Goal: Browse casually

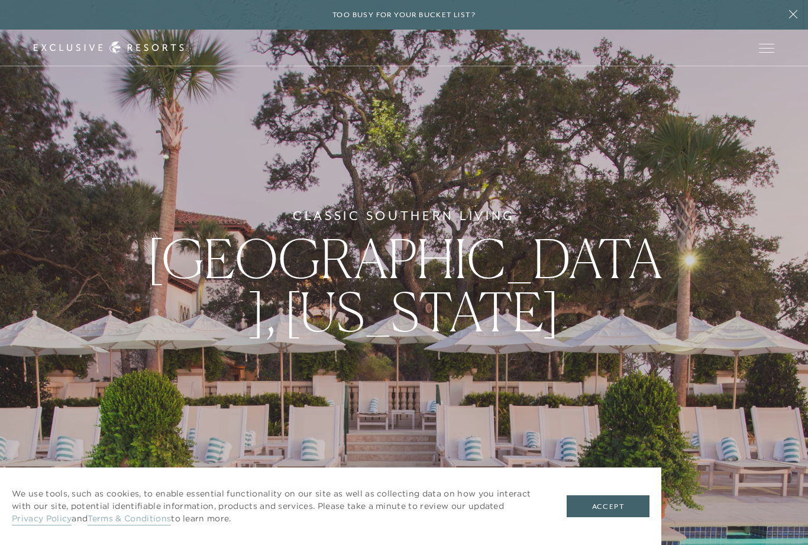
click at [617, 500] on button "Accept" at bounding box center [608, 506] width 83 height 22
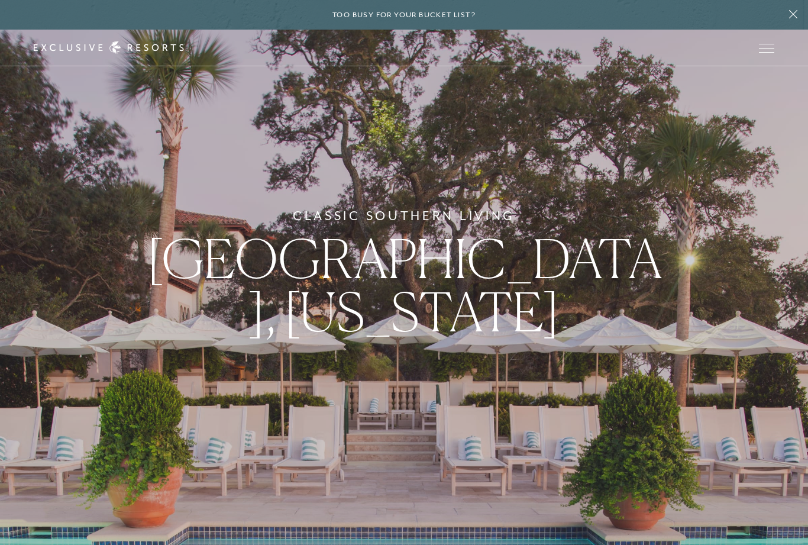
click at [762, 51] on span "Open navigation" at bounding box center [766, 48] width 15 height 8
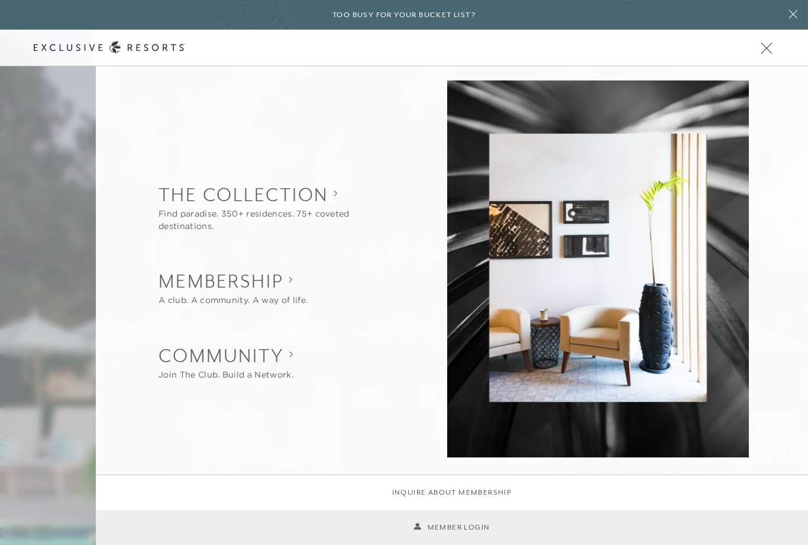
click at [66, 424] on div at bounding box center [404, 272] width 808 height 545
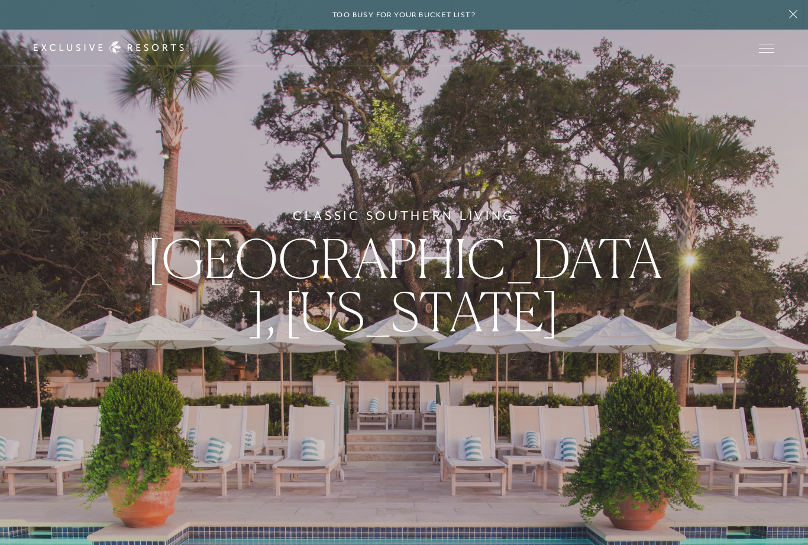
click at [761, 52] on button "Open navigation" at bounding box center [766, 48] width 15 height 8
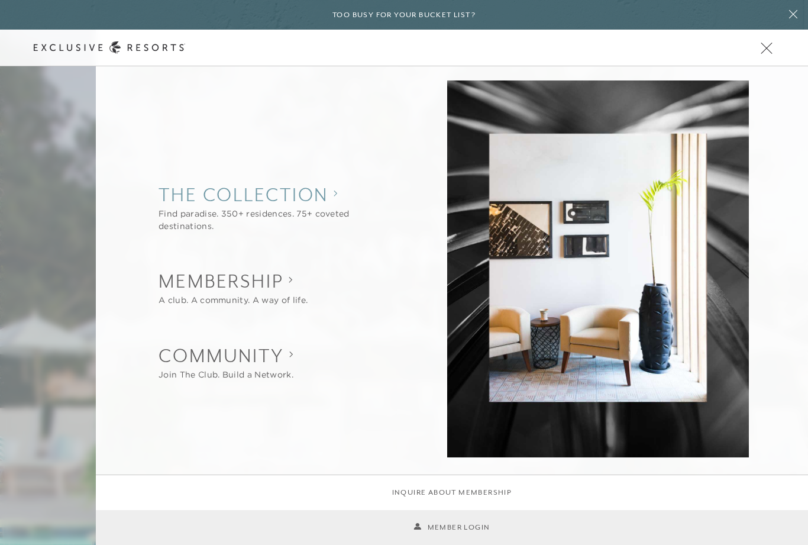
click at [330, 202] on collection "The Collection" at bounding box center [277, 195] width 239 height 26
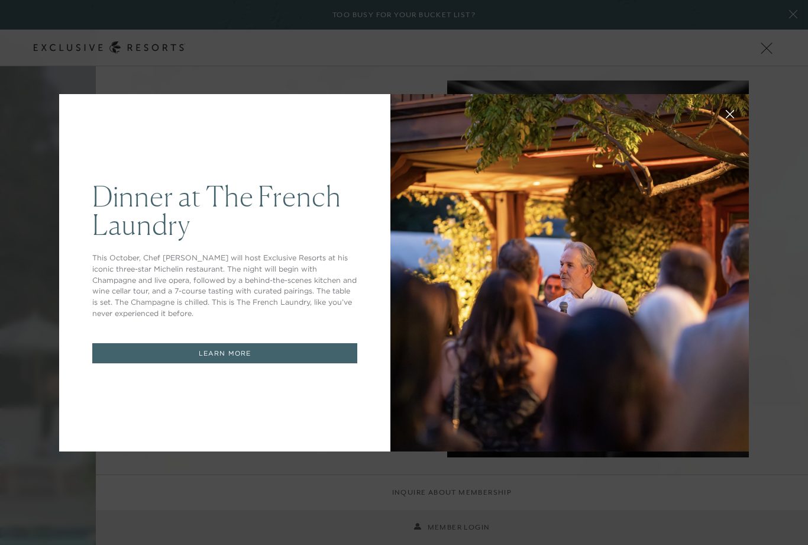
click at [734, 109] on button at bounding box center [730, 113] width 28 height 28
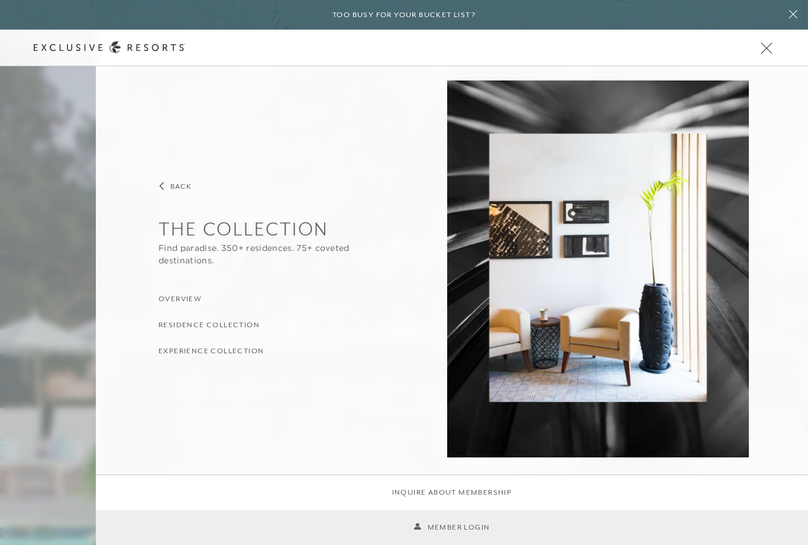
click at [768, 47] on span "Open navigation" at bounding box center [766, 48] width 15 height 8
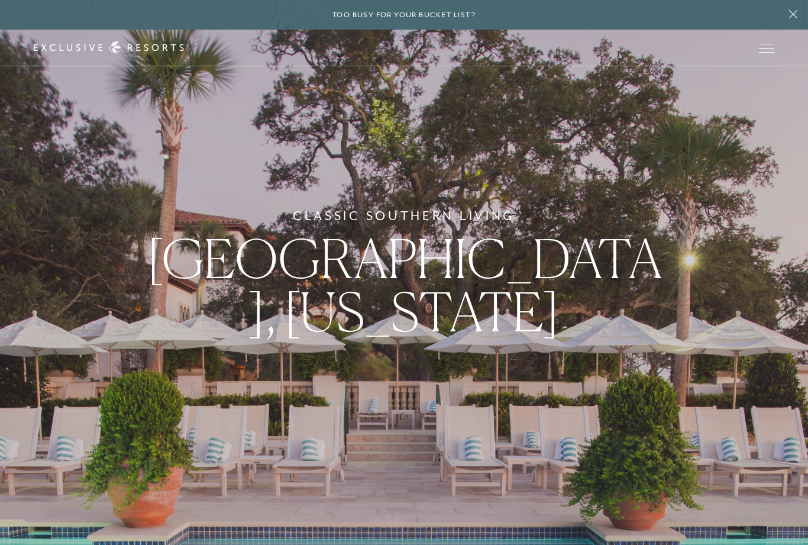
click at [789, 14] on icon at bounding box center [793, 13] width 22 height 9
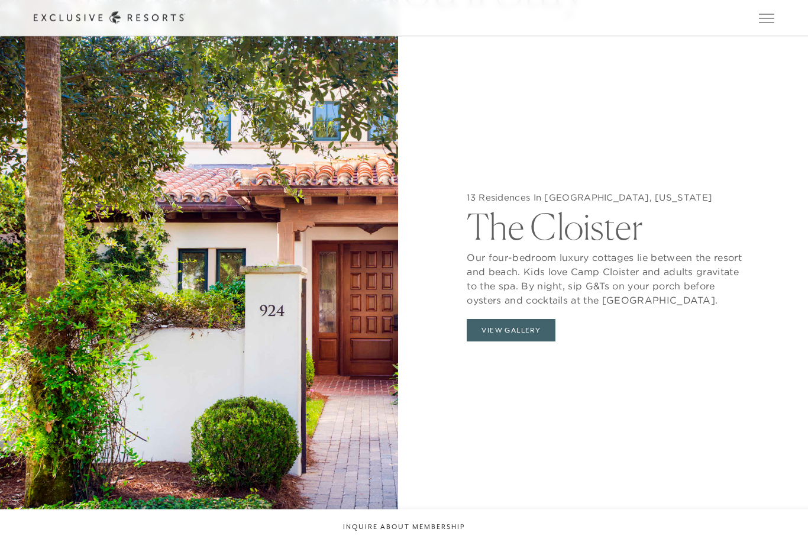
click at [521, 342] on button "View Gallery" at bounding box center [511, 330] width 89 height 22
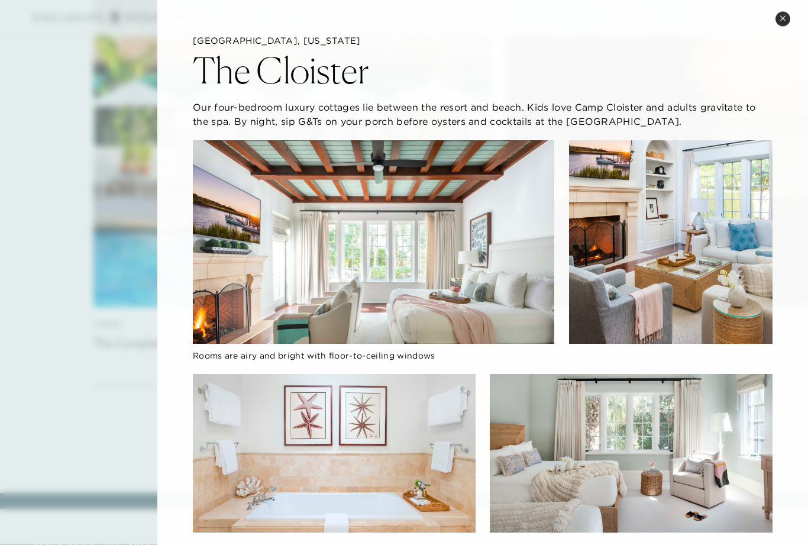
scroll to position [3248, 0]
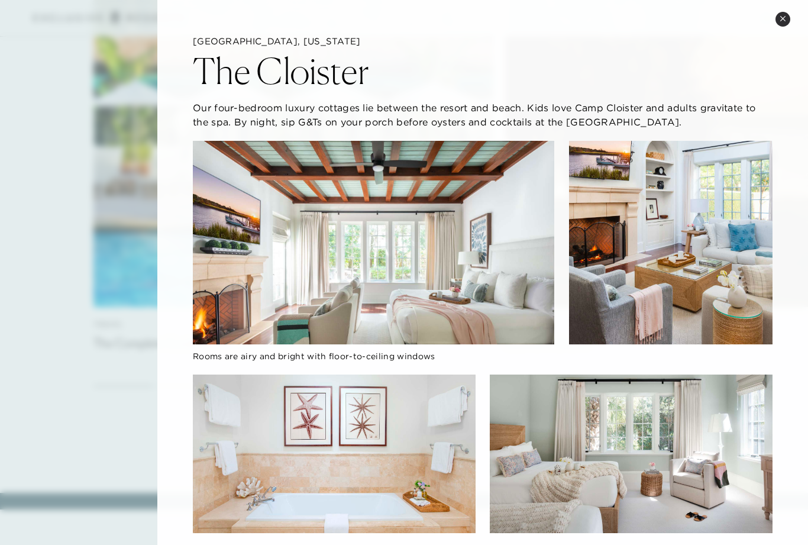
click at [784, 18] on icon at bounding box center [782, 18] width 5 height 5
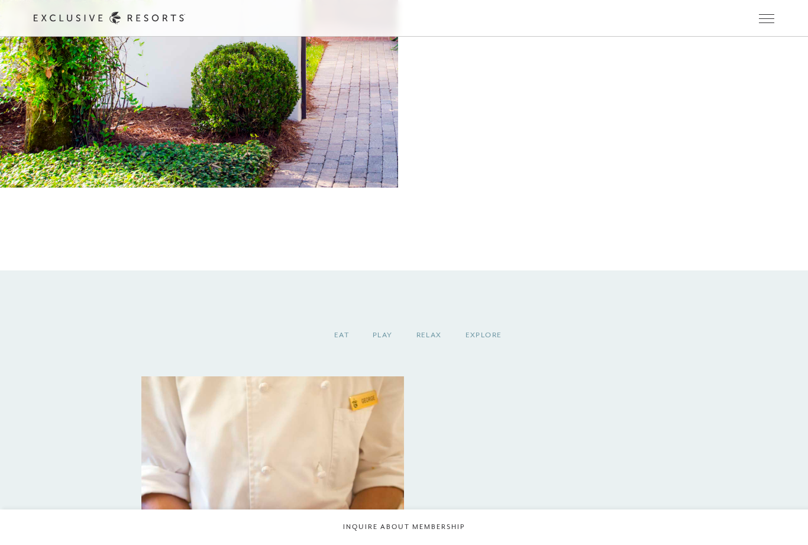
scroll to position [1570, 0]
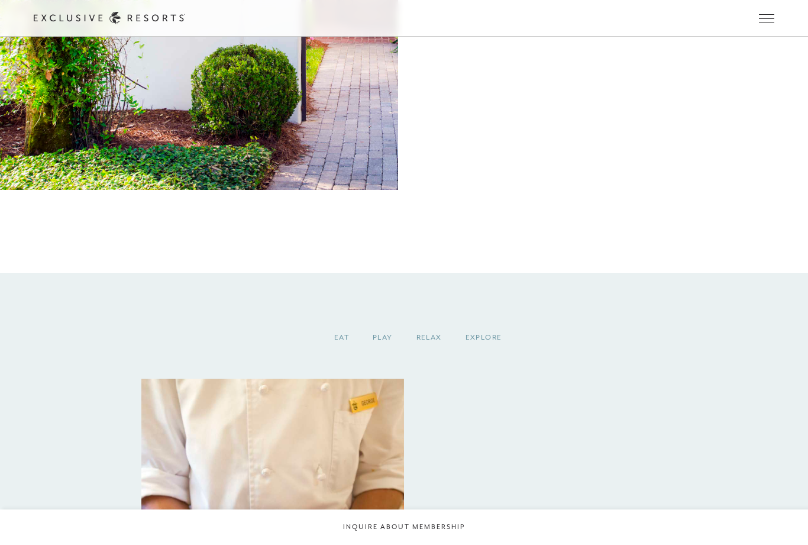
click at [429, 355] on div "Relax" at bounding box center [428, 337] width 49 height 35
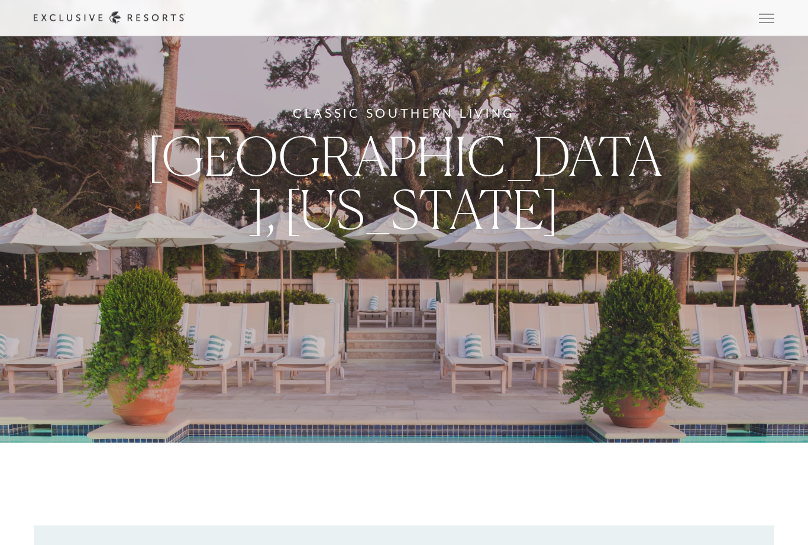
scroll to position [0, 0]
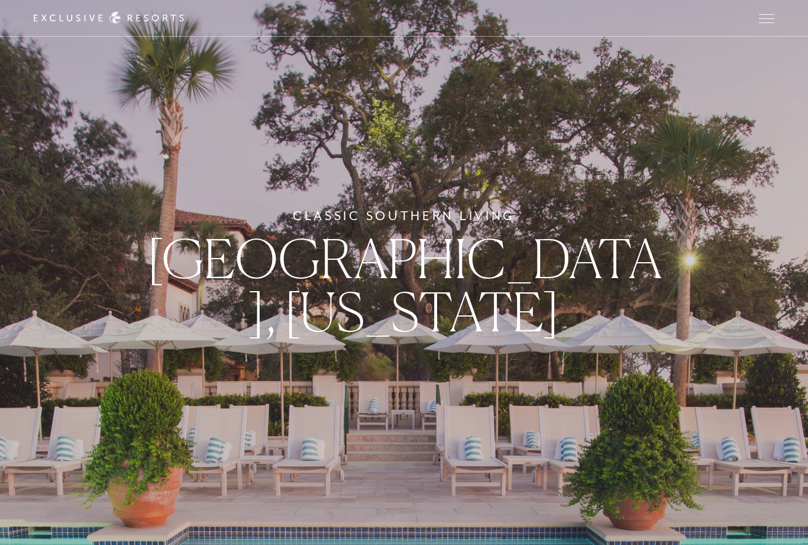
click at [768, 21] on span "Open navigation" at bounding box center [766, 18] width 15 height 8
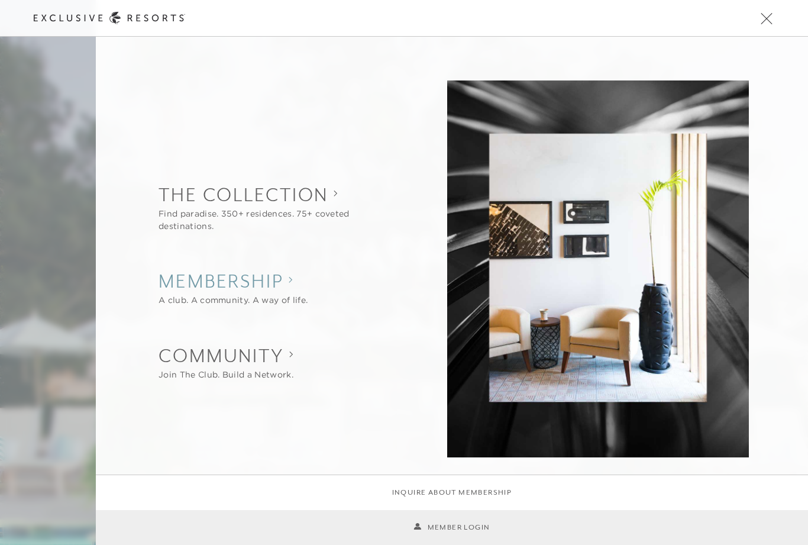
click at [290, 277] on icon "Show Membership sub-navigation" at bounding box center [291, 279] width 4 height 7
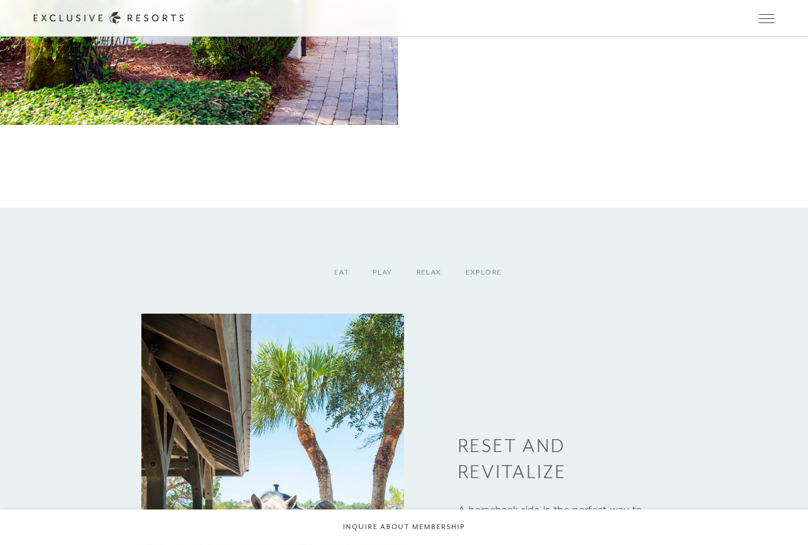
scroll to position [1636, 0]
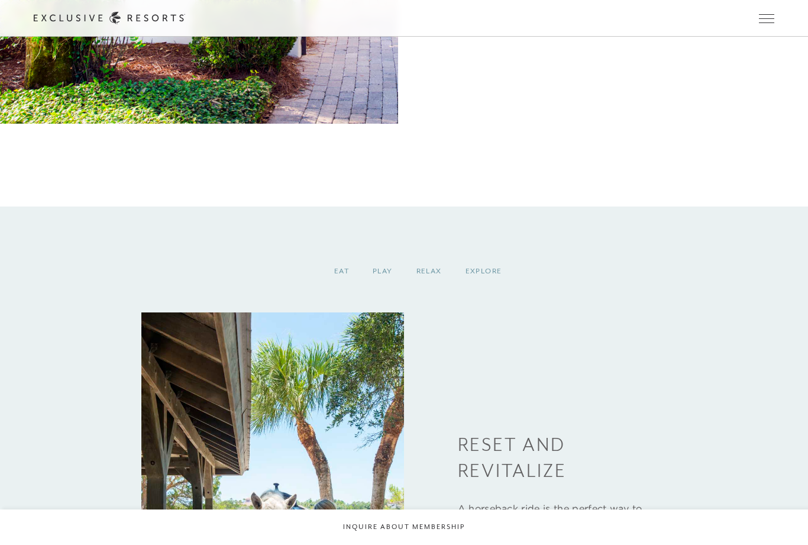
click at [435, 289] on div "Relax" at bounding box center [428, 271] width 49 height 35
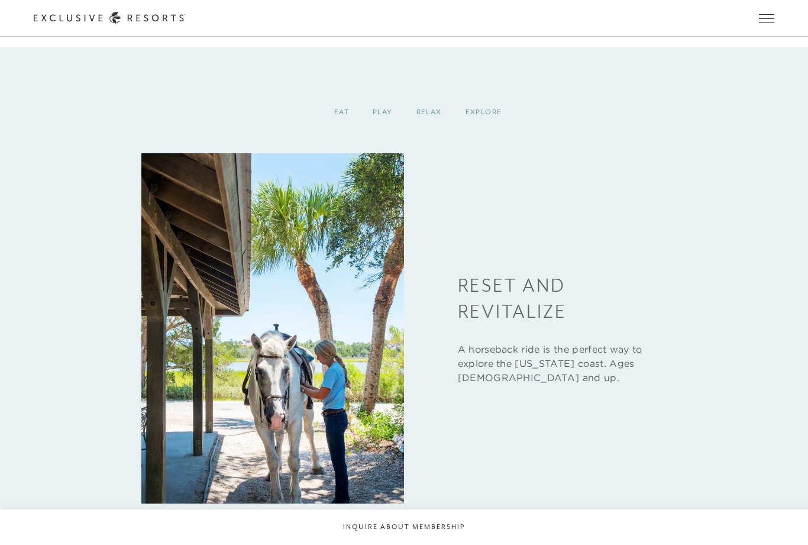
scroll to position [1795, 0]
click at [480, 130] on div "Explore" at bounding box center [484, 112] width 60 height 35
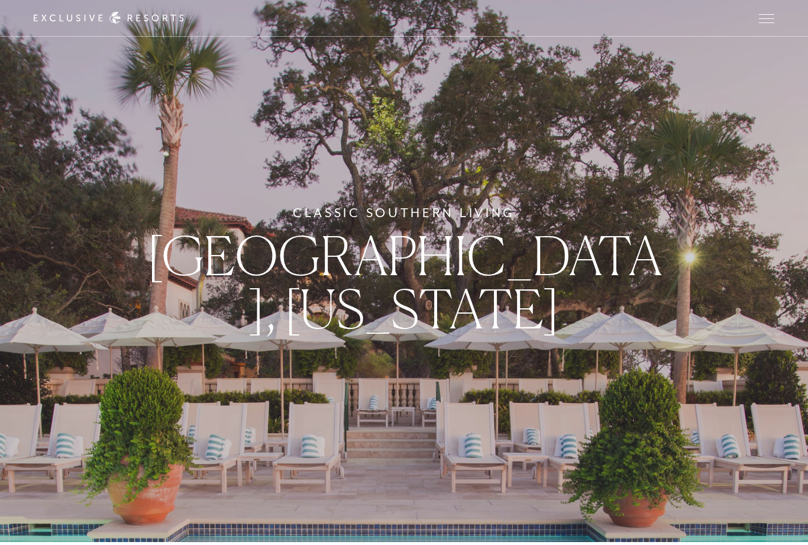
scroll to position [2, 0]
